Goal: Information Seeking & Learning: Learn about a topic

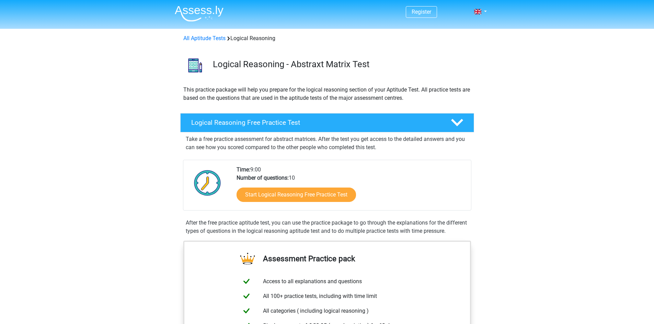
scroll to position [34, 0]
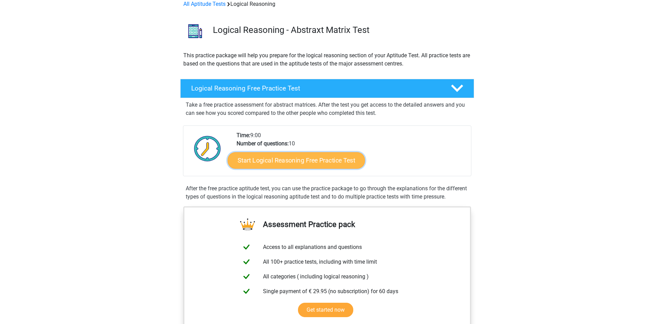
click at [327, 162] on link "Start Logical Reasoning Free Practice Test" at bounding box center [296, 160] width 137 height 16
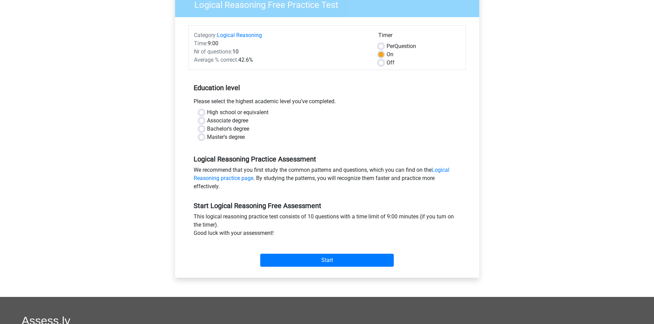
scroll to position [69, 0]
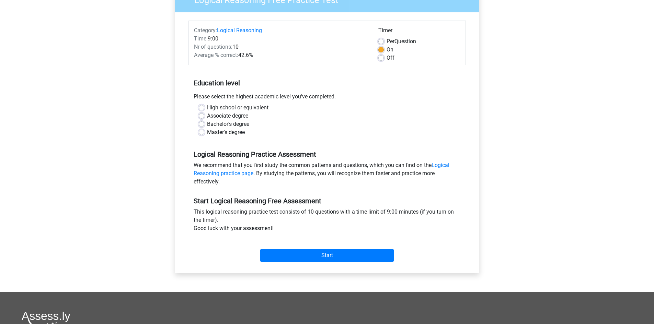
click at [207, 125] on label "Bachelor's degree" at bounding box center [228, 124] width 42 height 8
click at [200, 125] on input "Bachelor's degree" at bounding box center [201, 123] width 5 height 7
radio input "true"
click at [360, 258] on input "Start" at bounding box center [327, 255] width 134 height 13
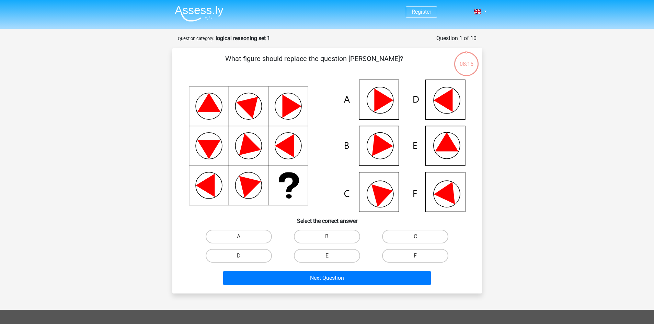
click at [442, 197] on icon at bounding box center [448, 190] width 29 height 27
click at [418, 255] on label "F" at bounding box center [415, 256] width 66 height 14
click at [418, 256] on input "F" at bounding box center [417, 258] width 4 height 4
radio input "true"
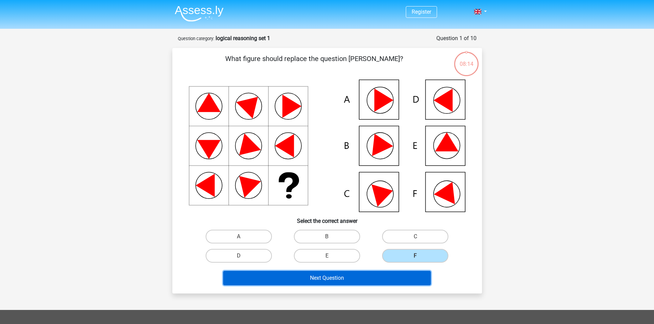
click at [368, 284] on button "Next Question" at bounding box center [327, 278] width 208 height 14
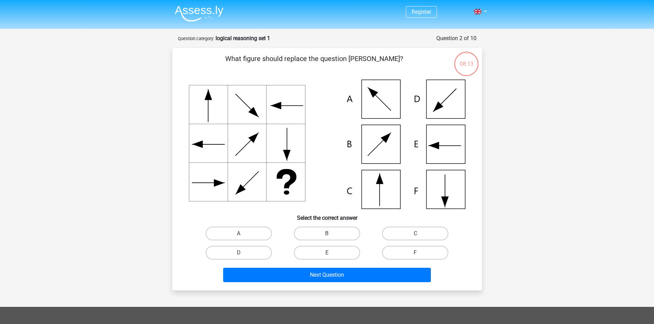
scroll to position [34, 0]
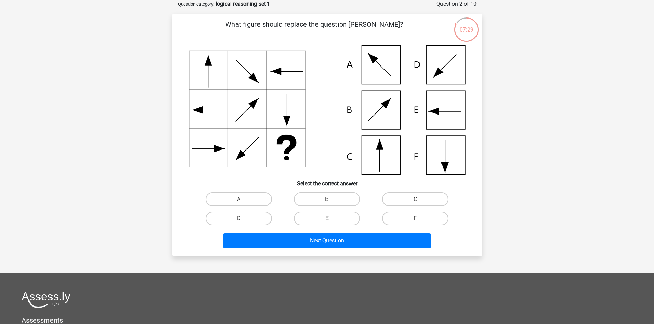
click at [370, 157] on icon at bounding box center [327, 109] width 277 height 129
click at [421, 196] on label "C" at bounding box center [415, 200] width 66 height 14
click at [420, 199] on input "C" at bounding box center [417, 201] width 4 height 4
radio input "true"
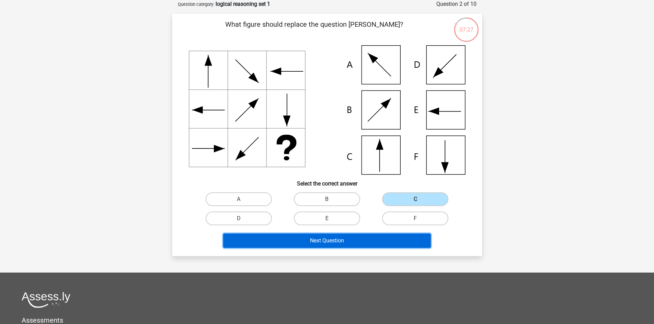
click at [373, 237] on button "Next Question" at bounding box center [327, 241] width 208 height 14
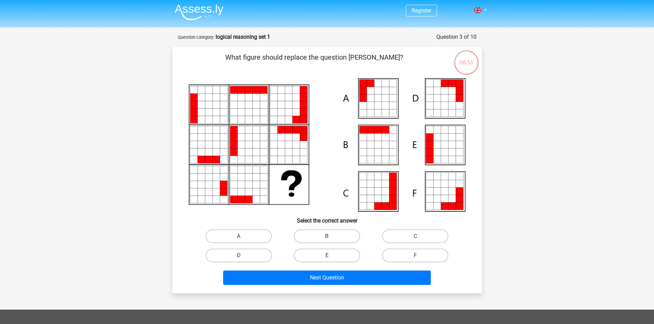
scroll to position [0, 0]
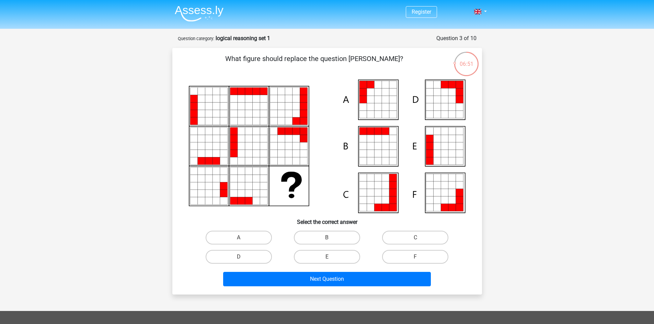
click at [464, 76] on icon at bounding box center [466, 64] width 26 height 26
click at [465, 65] on div "06:51" at bounding box center [466, 59] width 26 height 17
click at [511, 79] on div "Register Nederlands English" at bounding box center [327, 246] width 654 height 493
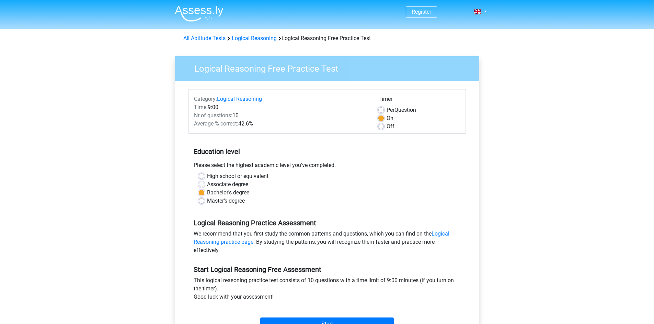
scroll to position [69, 0]
